Goal: Check status: Verify the current state of an ongoing process or item

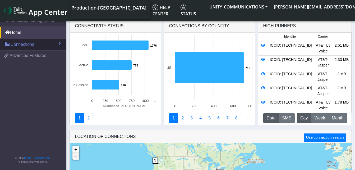
click at [30, 44] on span "Connections" at bounding box center [23, 44] width 24 height 6
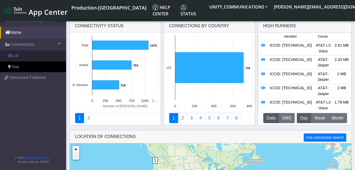
click at [30, 54] on link "List" at bounding box center [33, 55] width 66 height 11
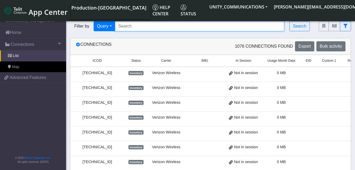
click at [130, 26] on input "Search..." at bounding box center [199, 26] width 169 height 10
click at [122, 27] on input "Search..." at bounding box center [199, 26] width 169 height 10
paste input "89010303300185408086"
type input "89010303300185408086"
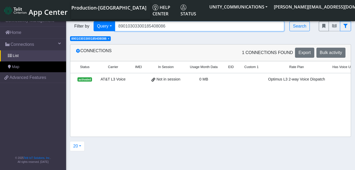
scroll to position [0, 79]
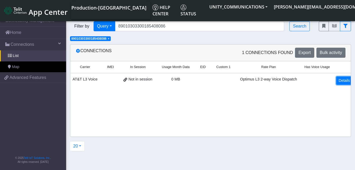
click at [338, 80] on link "Details" at bounding box center [344, 80] width 16 height 8
